Goal: Information Seeking & Learning: Compare options

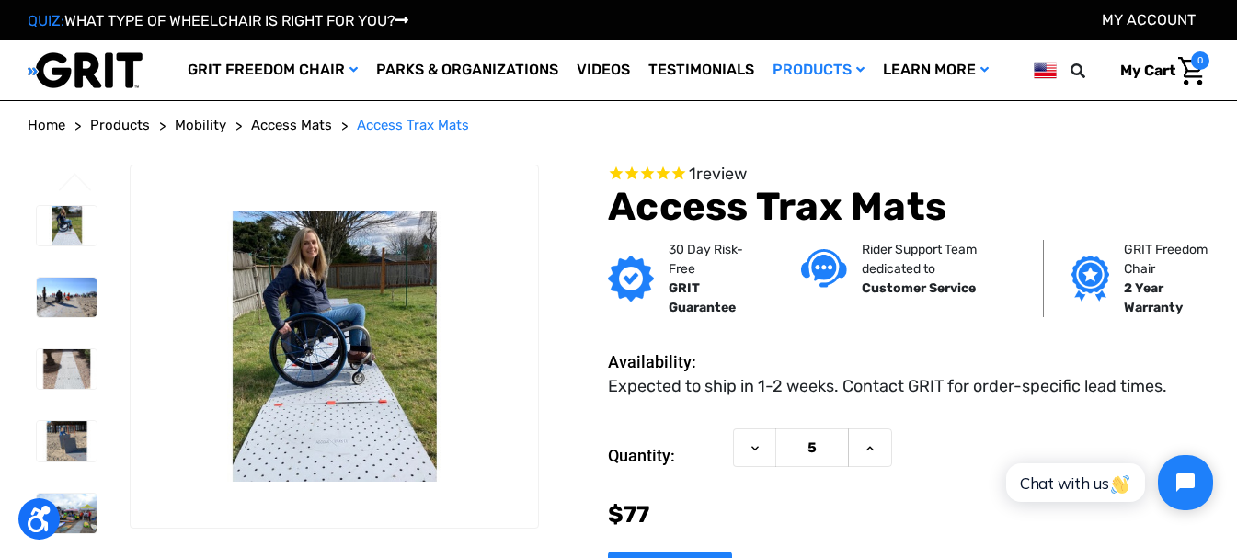
click at [302, 130] on span "Access Mats" at bounding box center [291, 125] width 81 height 17
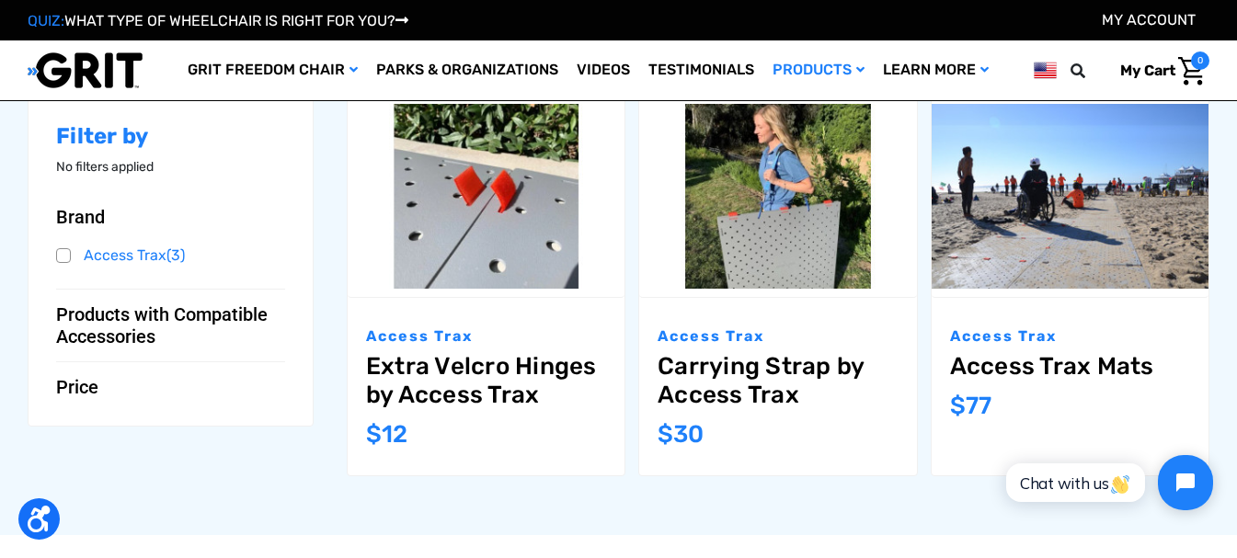
scroll to position [184, 0]
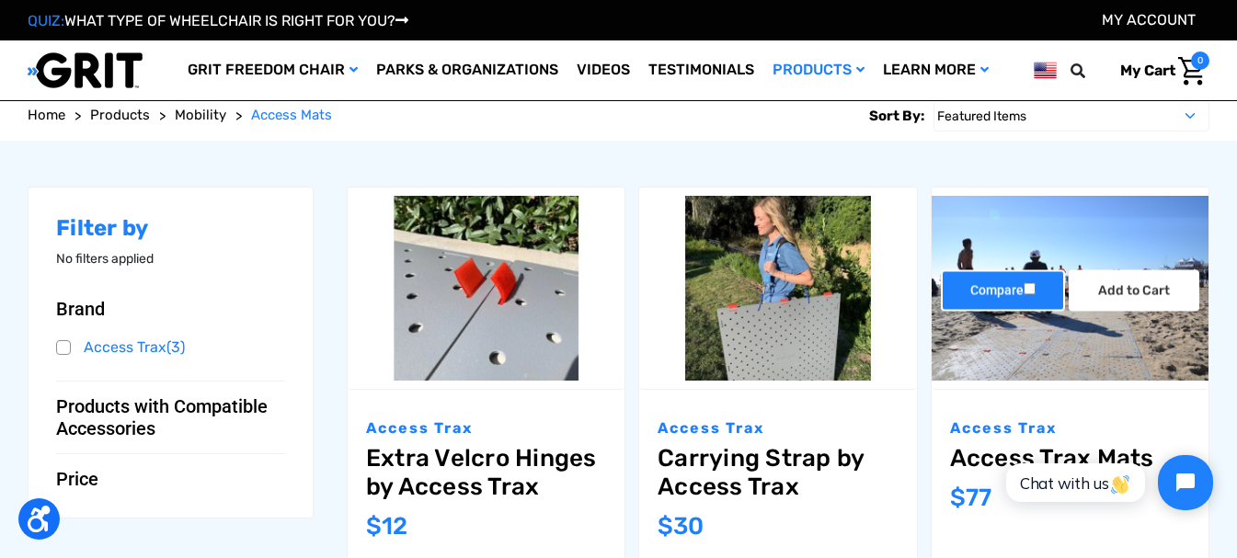
click at [1000, 311] on figure "Compare Add to Cart The item has been added" at bounding box center [1069, 289] width 277 height 202
click at [992, 291] on label "Compare" at bounding box center [1003, 290] width 124 height 41
click at [1023, 291] on input "Compare" at bounding box center [1029, 289] width 12 height 12
checkbox input "true"
click at [1012, 348] on img "Access Trax Mats,$77.00\a" at bounding box center [1069, 288] width 277 height 185
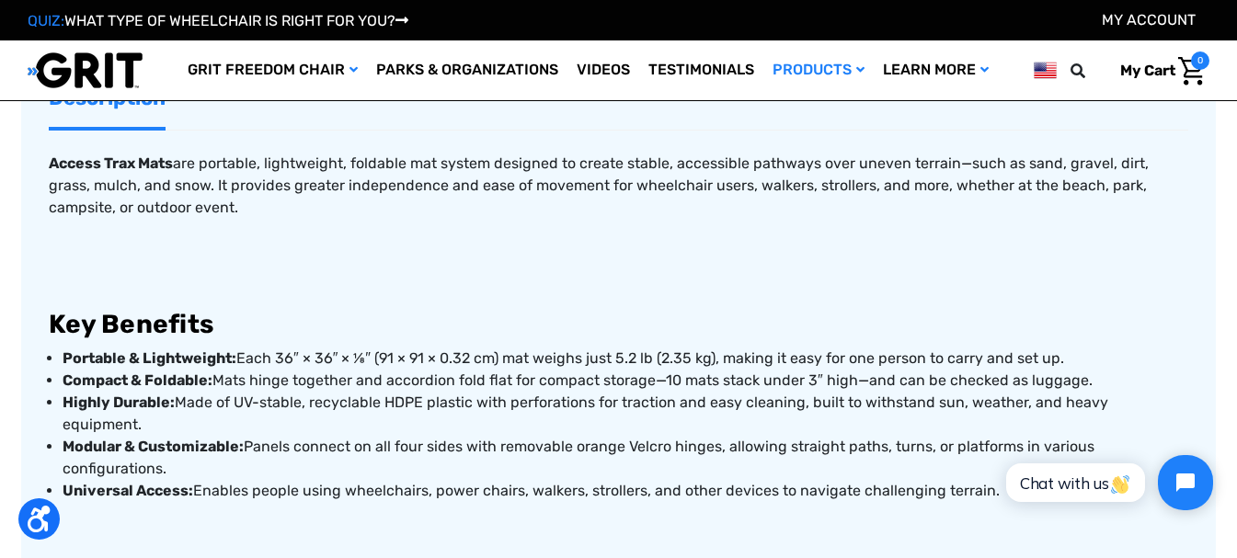
scroll to position [644, 0]
